Goal: Information Seeking & Learning: Understand process/instructions

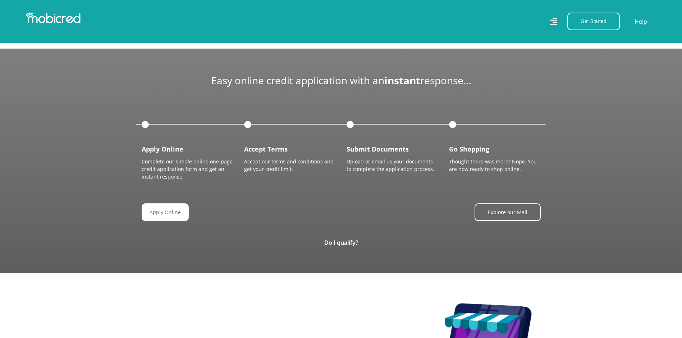
scroll to position [827, 0]
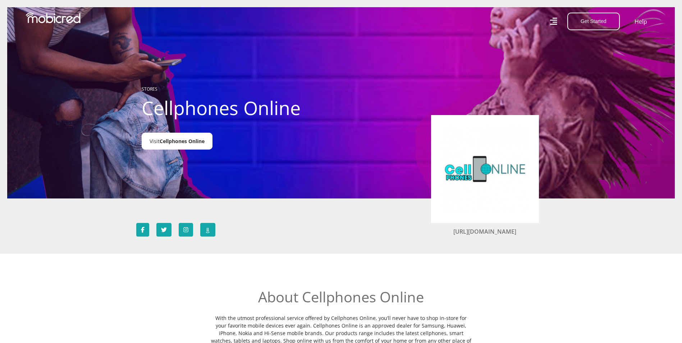
click at [176, 142] on span "Cellphones Online" at bounding box center [182, 141] width 45 height 7
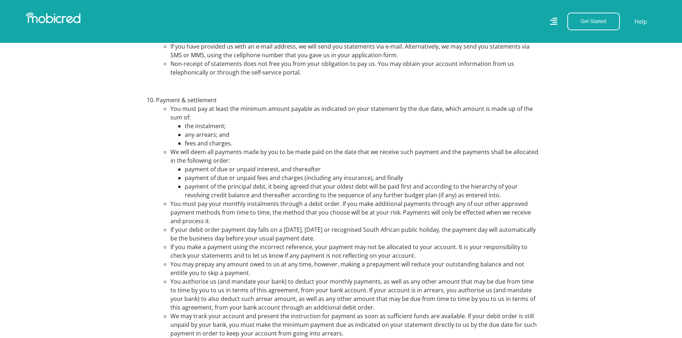
scroll to position [1799, 0]
